Goal: Transaction & Acquisition: Purchase product/service

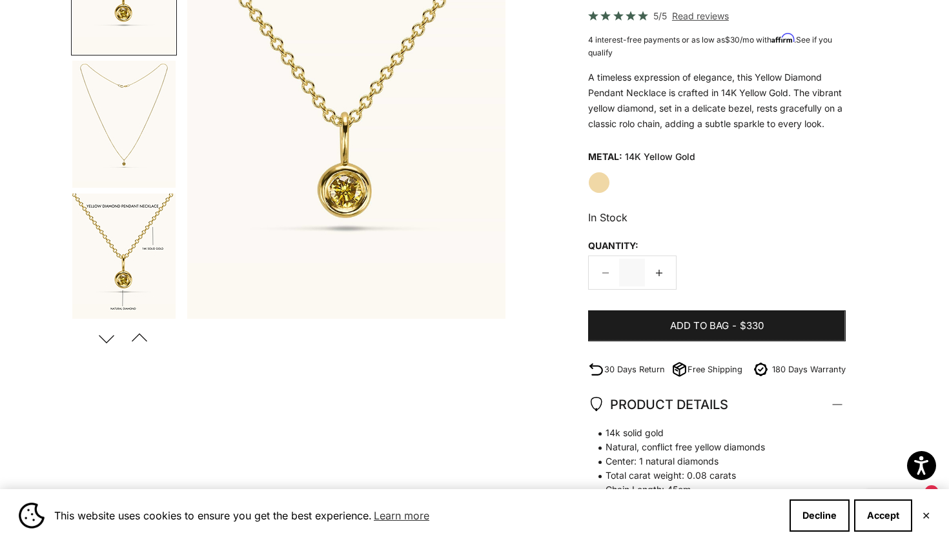
scroll to position [204, 0]
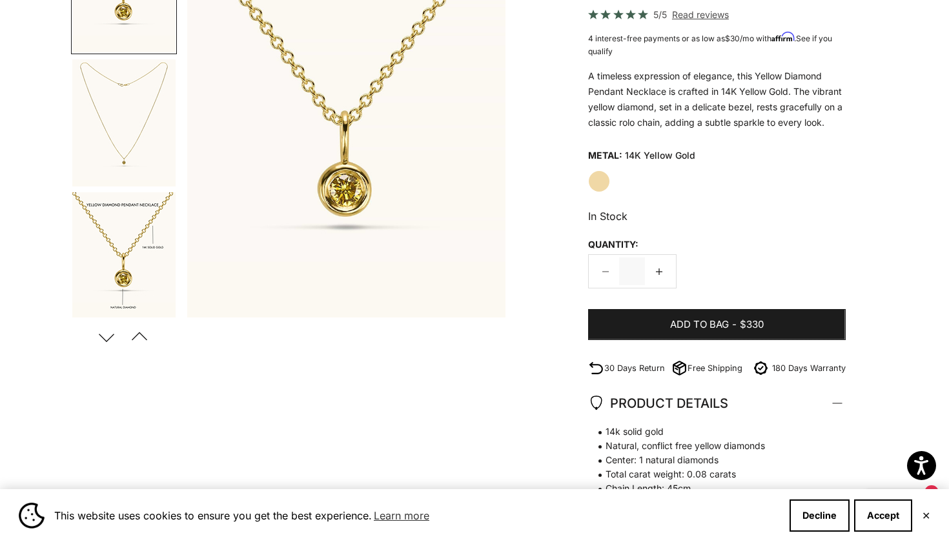
click at [114, 119] on img "Go to item 2" at bounding box center [123, 122] width 103 height 127
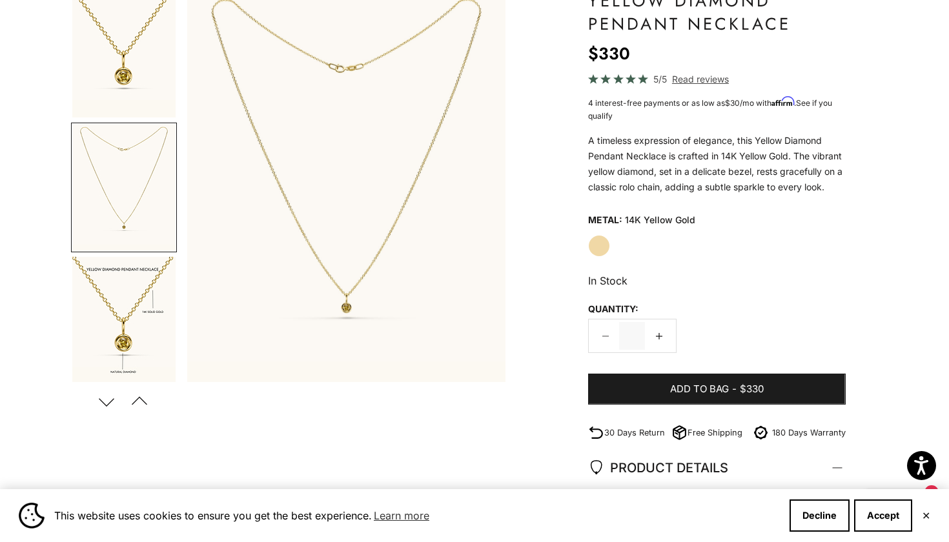
scroll to position [138, 0]
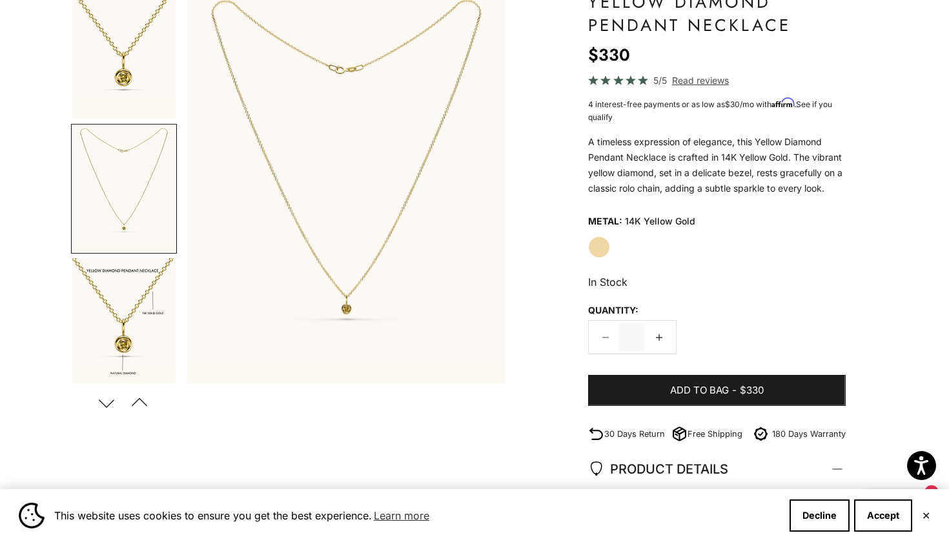
click at [137, 291] on img "Go to item 3" at bounding box center [123, 322] width 103 height 128
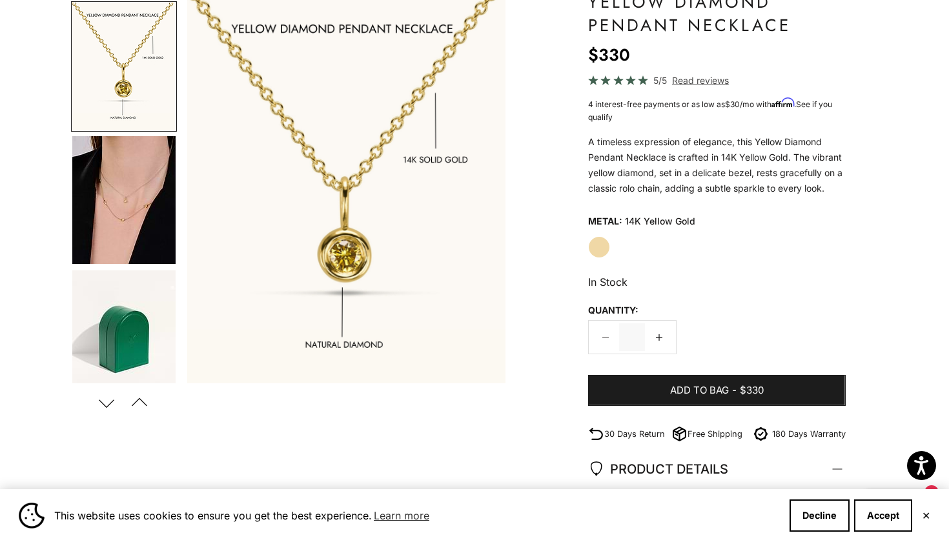
scroll to position [264, 0]
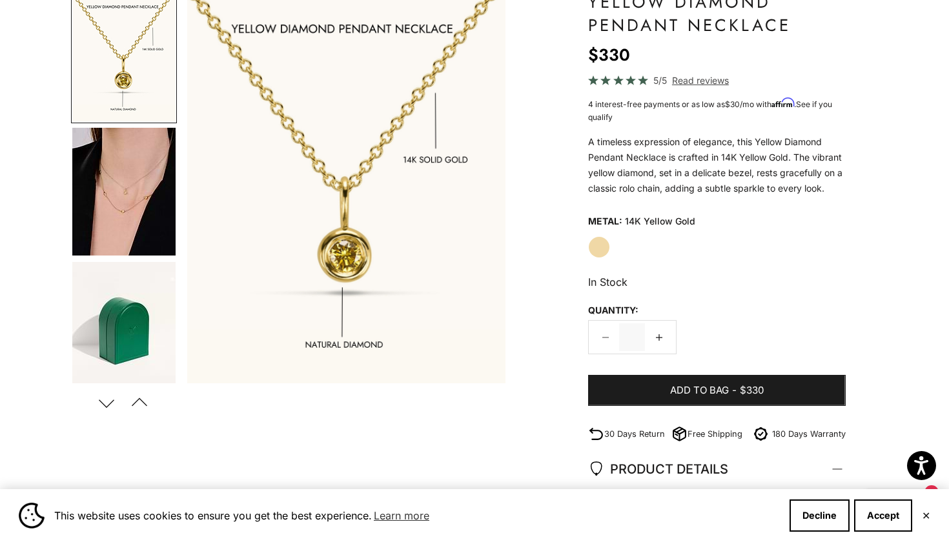
click at [126, 196] on img "Go to item 4" at bounding box center [123, 192] width 103 height 128
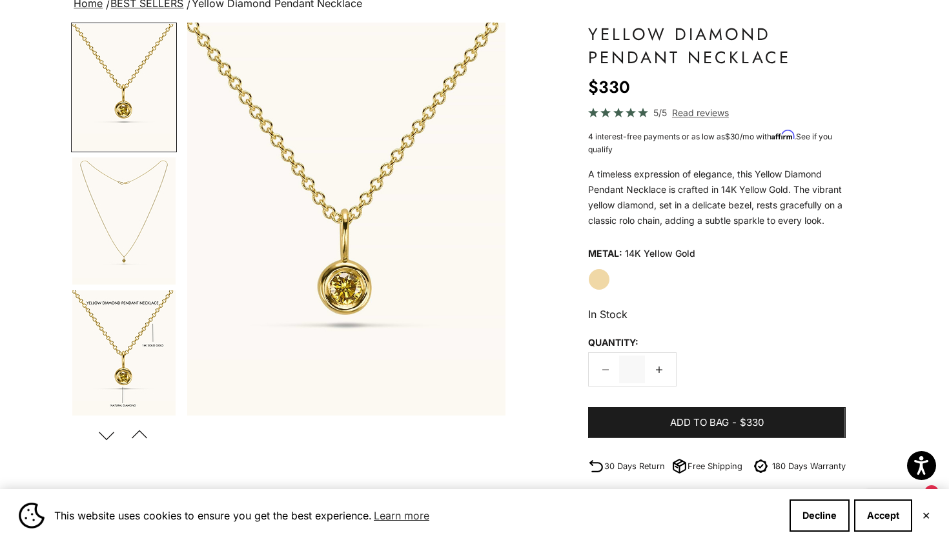
scroll to position [84, 0]
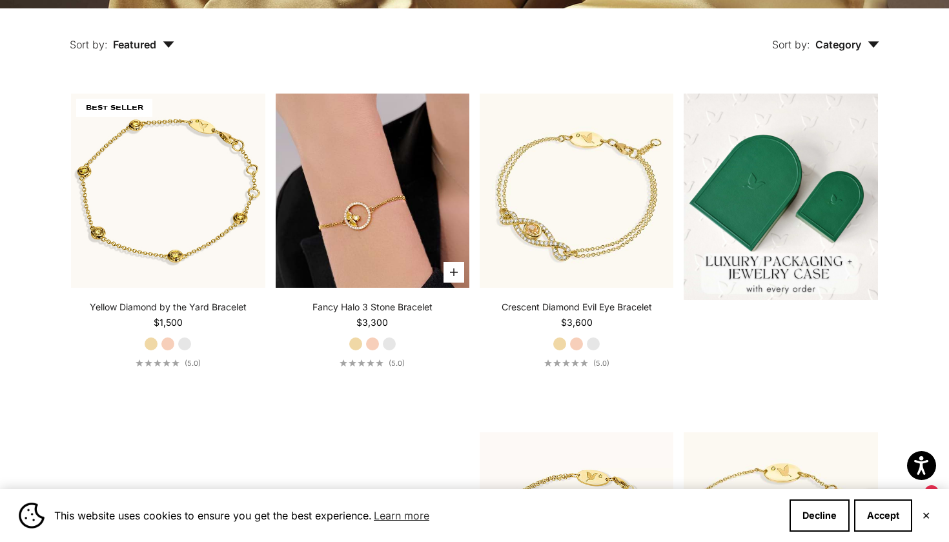
scroll to position [334, 0]
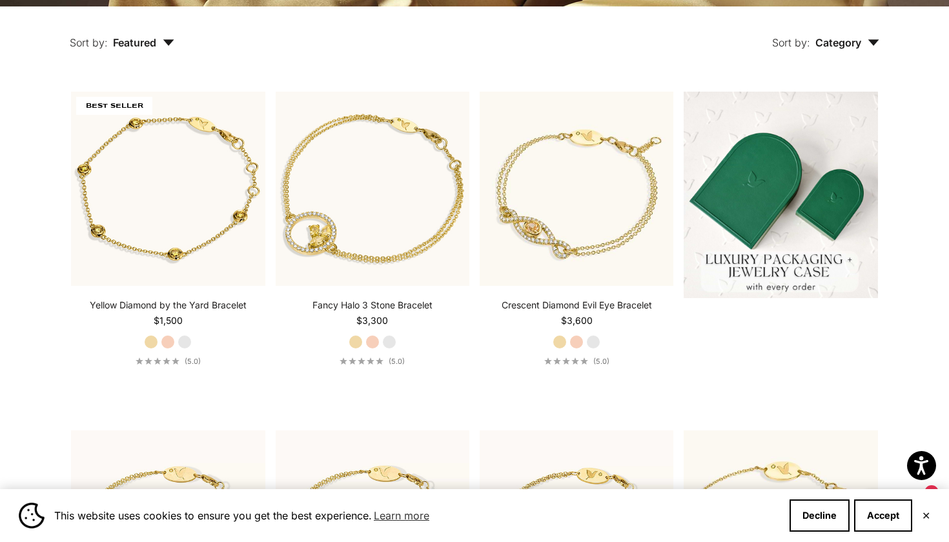
click at [840, 41] on span "Category" at bounding box center [847, 42] width 64 height 13
click at [150, 51] on button "Sort by: Featured" at bounding box center [122, 33] width 164 height 54
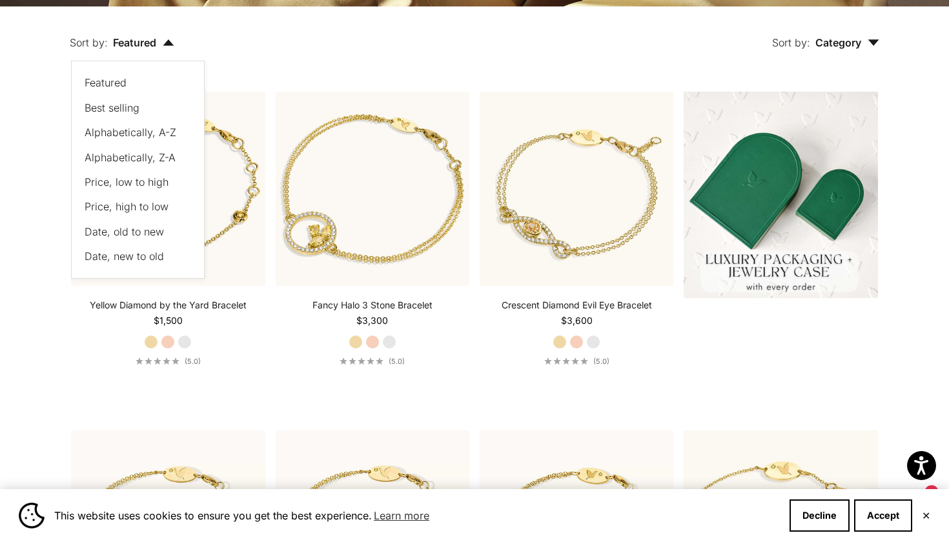
click at [137, 185] on span "Price, low to high" at bounding box center [127, 182] width 84 height 13
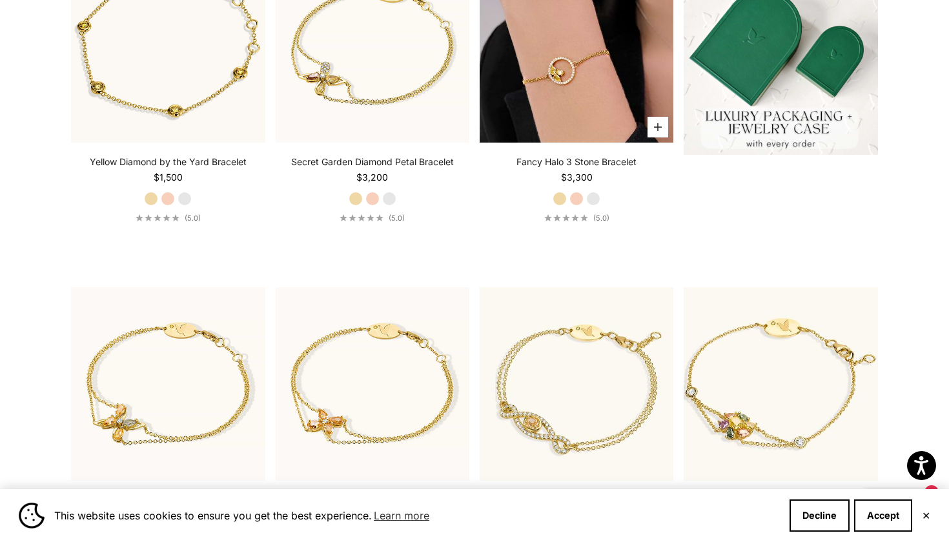
scroll to position [616, 0]
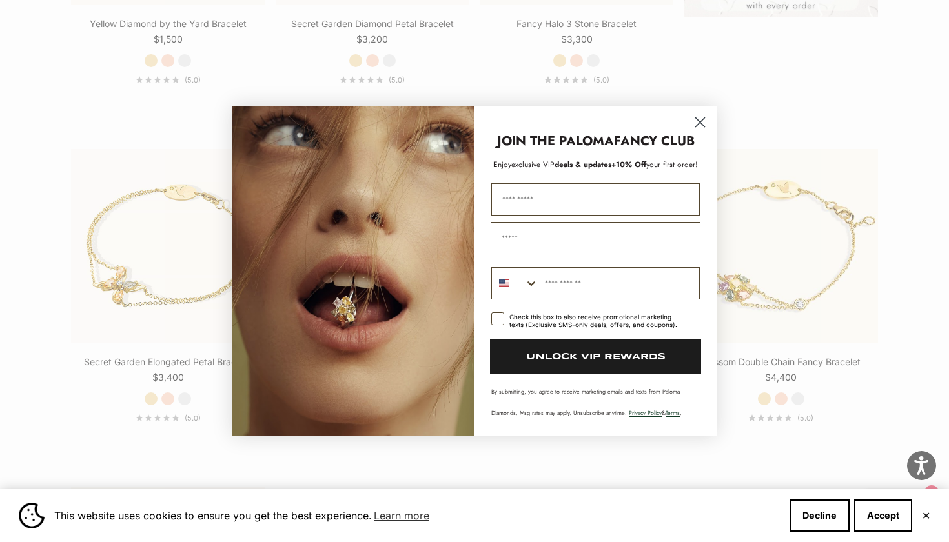
click at [700, 122] on icon "Close dialog" at bounding box center [700, 122] width 9 height 9
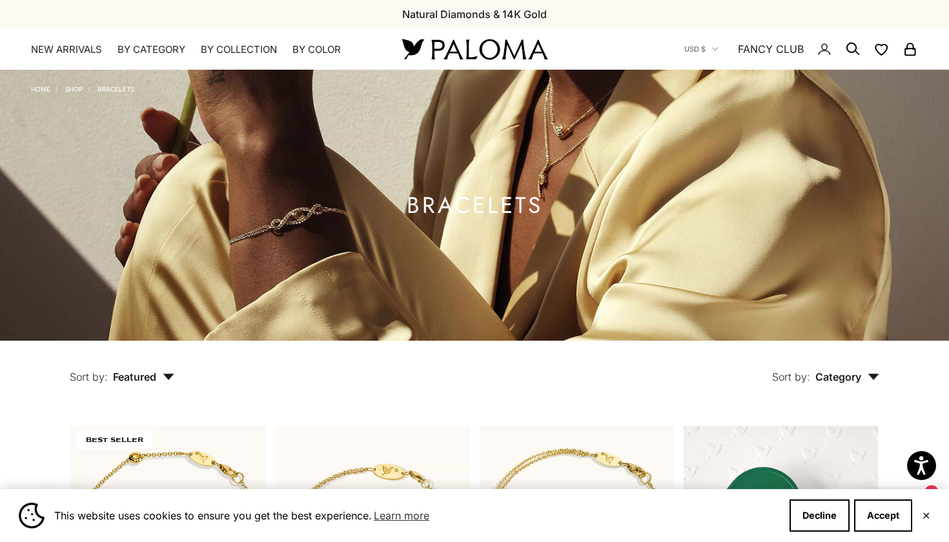
scroll to position [0, 0]
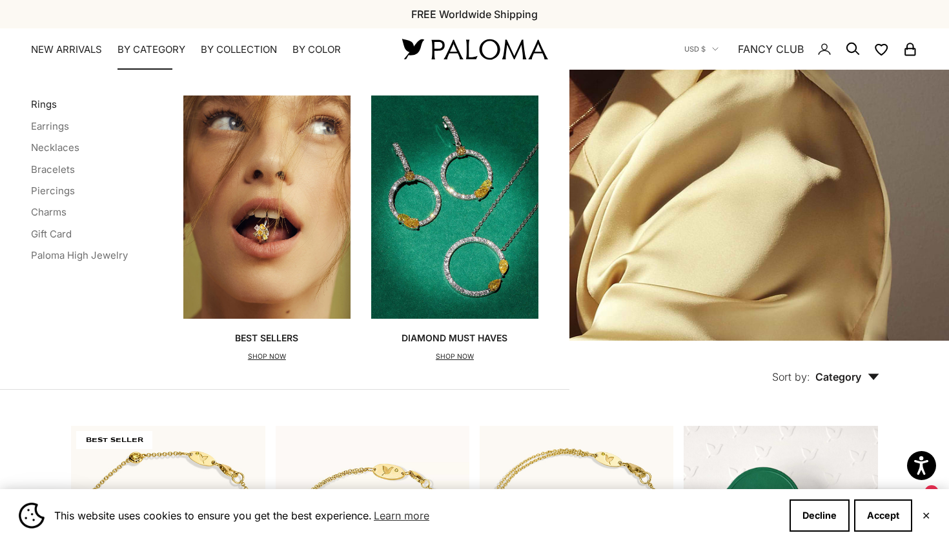
click at [41, 105] on link "Rings" at bounding box center [44, 104] width 26 height 12
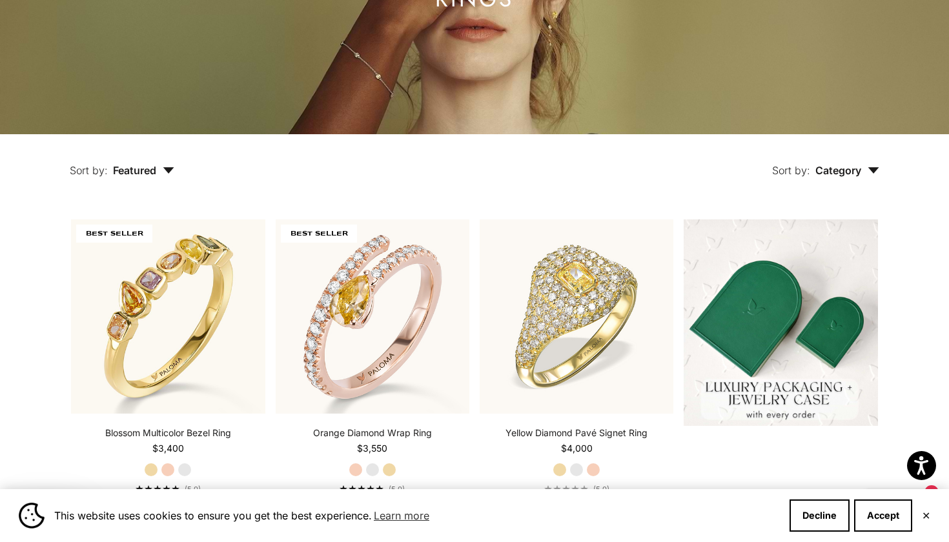
scroll to position [158, 0]
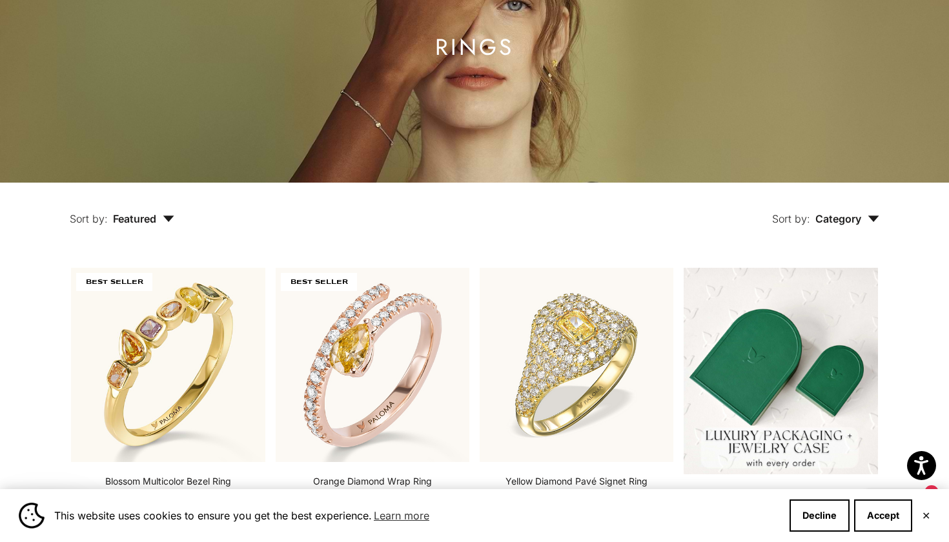
click at [837, 216] on span "Category" at bounding box center [847, 218] width 64 height 13
click at [142, 214] on span "Featured" at bounding box center [143, 218] width 61 height 13
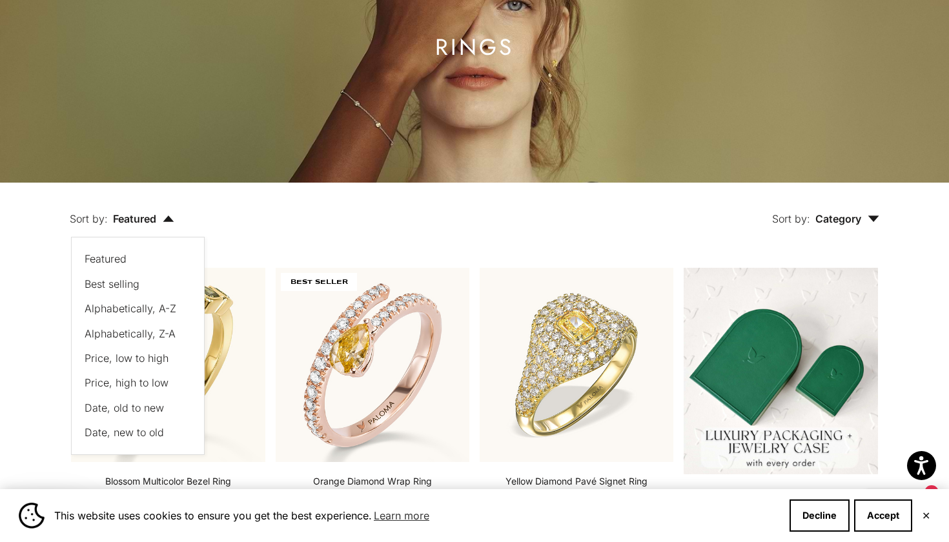
click at [154, 359] on span "Price, low to high" at bounding box center [127, 358] width 84 height 13
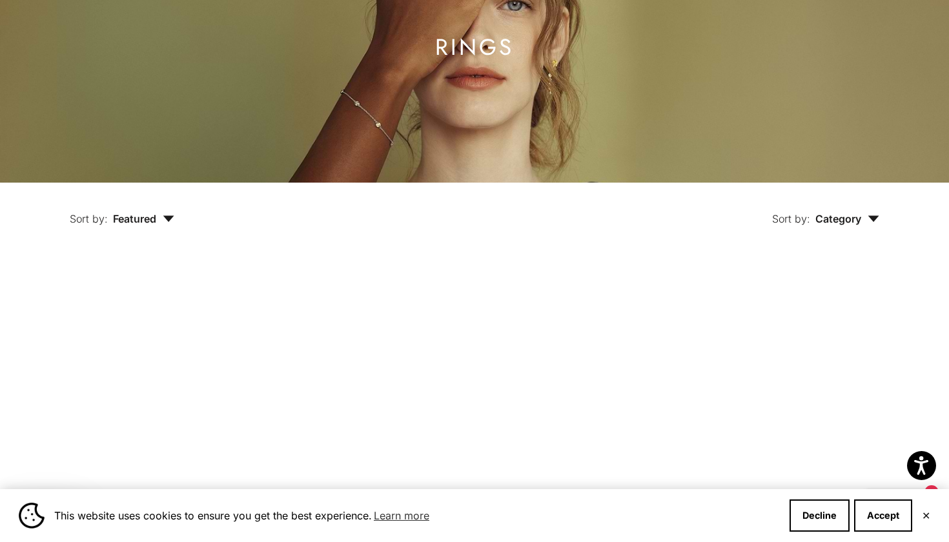
scroll to position [318, 0]
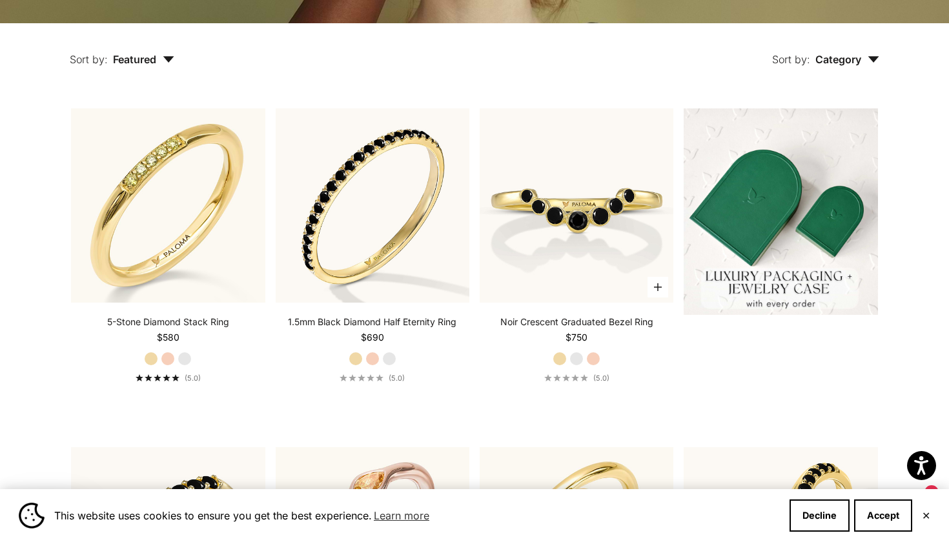
click at [574, 354] on label "White Gold" at bounding box center [576, 359] width 14 height 14
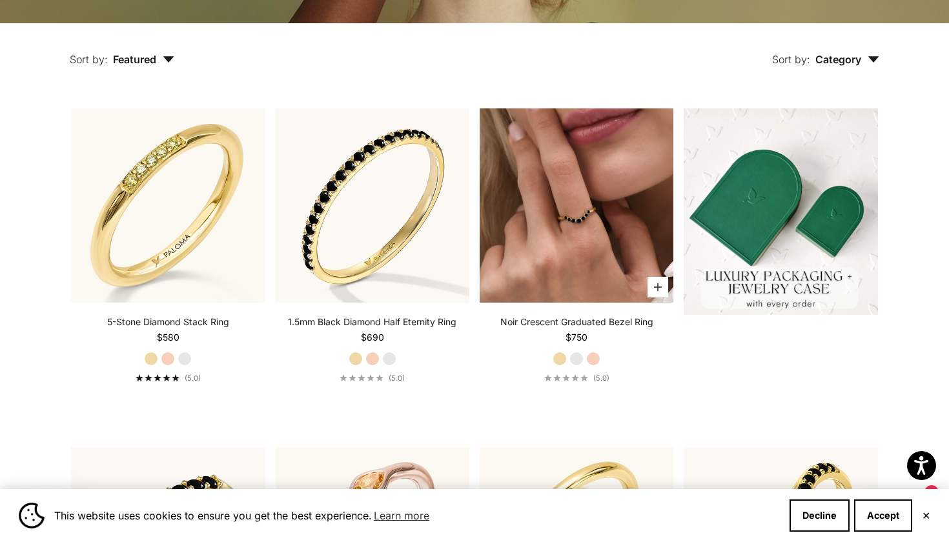
click at [577, 245] on img at bounding box center [577, 205] width 194 height 194
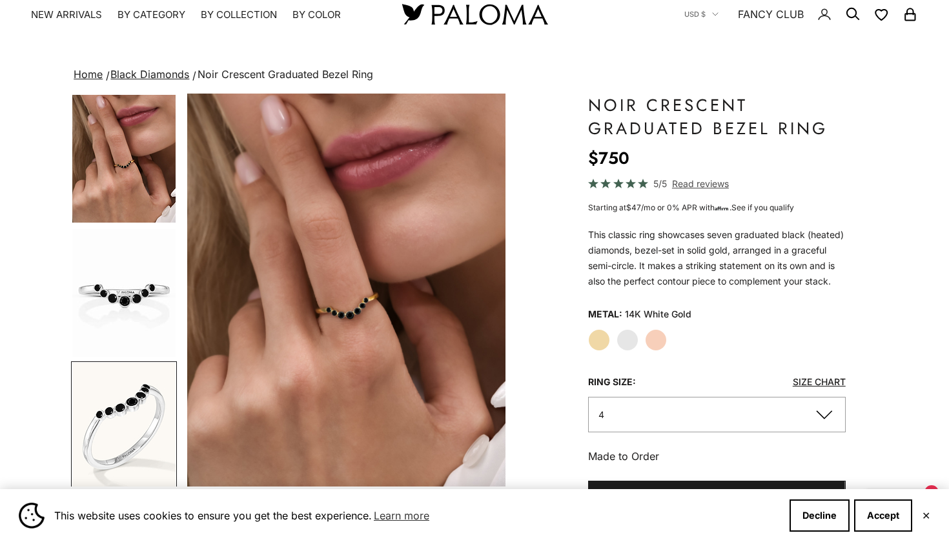
scroll to position [0, 667]
